Goal: Navigation & Orientation: Find specific page/section

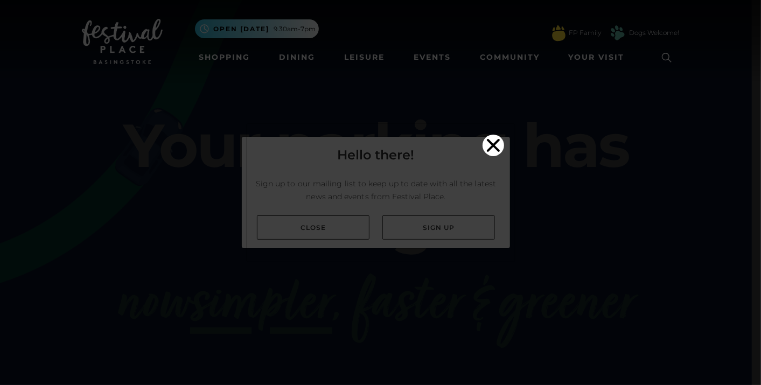
click at [335, 231] on video "Your browser does not support the video tag." at bounding box center [381, 191] width 268 height 134
click at [492, 135] on icon "Close" at bounding box center [494, 146] width 22 height 22
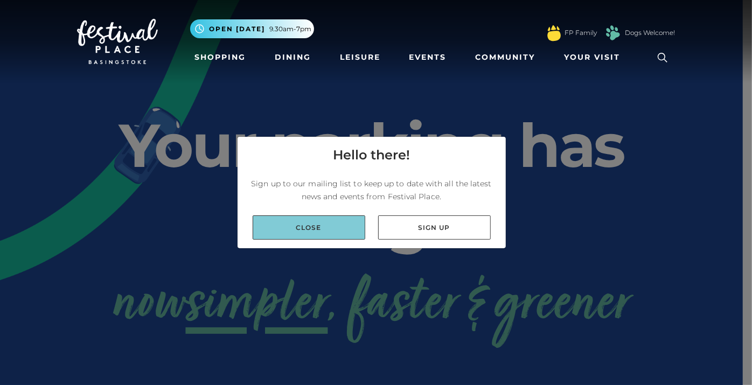
click at [314, 223] on link "Close" at bounding box center [309, 227] width 113 height 24
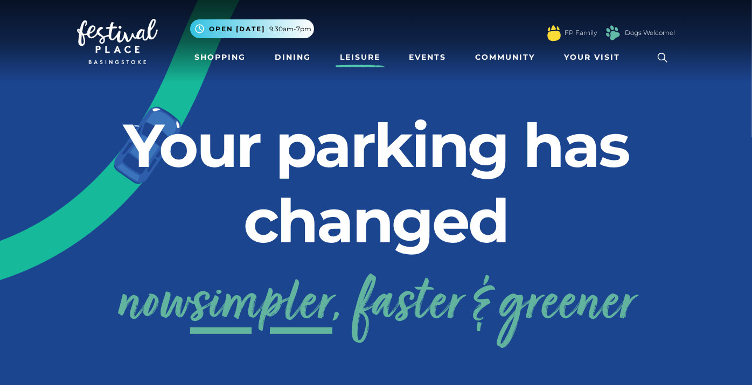
click at [370, 60] on link "Leisure" at bounding box center [360, 57] width 49 height 20
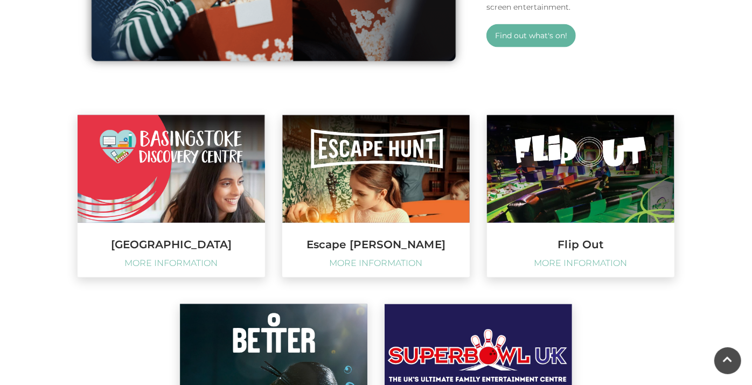
scroll to position [1005, 0]
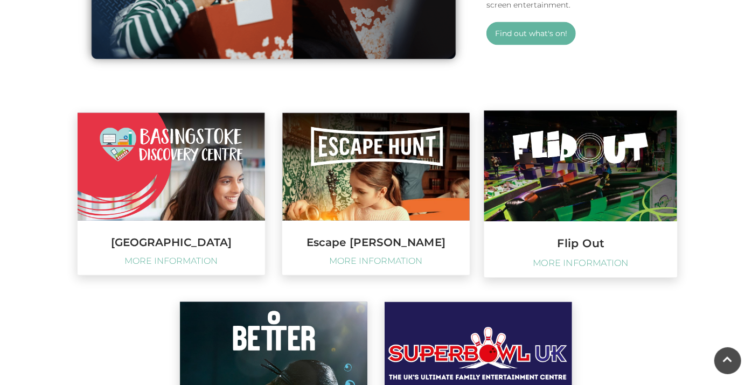
click at [557, 177] on img at bounding box center [580, 165] width 193 height 111
click at [584, 263] on span "MORE INFORMATION" at bounding box center [581, 263] width 182 height 11
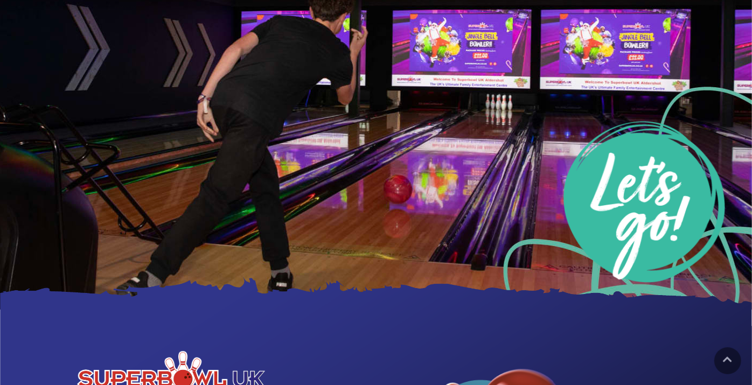
scroll to position [0, 0]
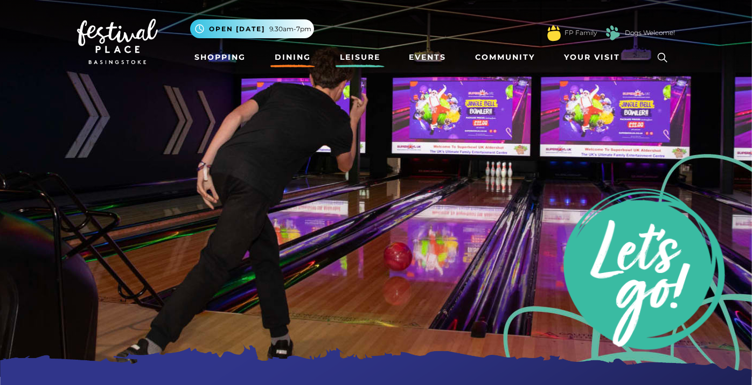
click at [297, 61] on link "Dining" at bounding box center [292, 57] width 45 height 20
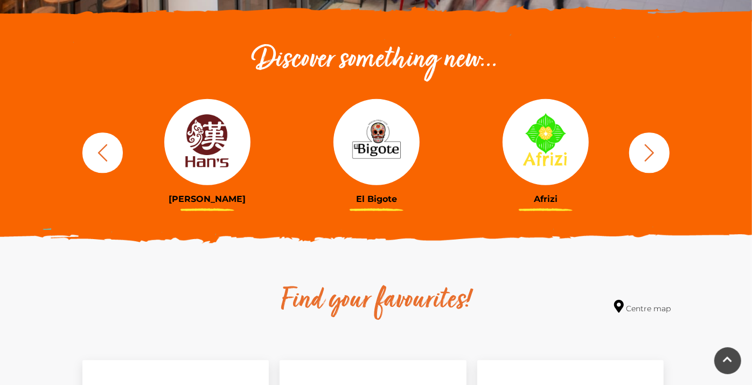
scroll to position [359, 0]
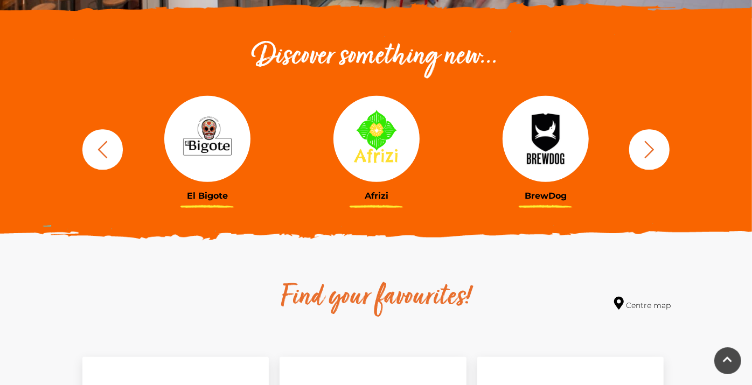
click at [546, 154] on img at bounding box center [546, 139] width 86 height 86
